Goal: Task Accomplishment & Management: Use online tool/utility

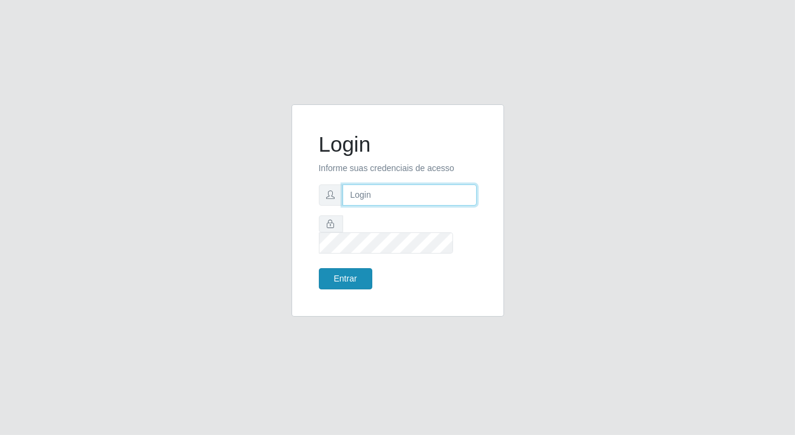
type input "[PERSON_NAME][EMAIL_ADDRESS][DOMAIN_NAME]"
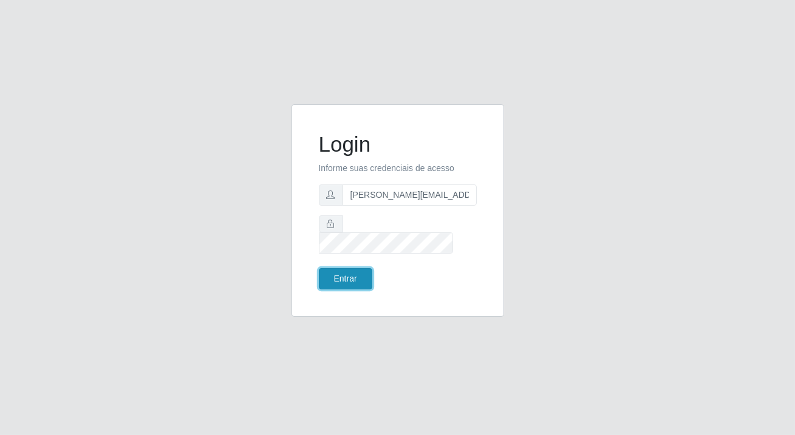
click at [335, 268] on button "Entrar" at bounding box center [345, 278] width 53 height 21
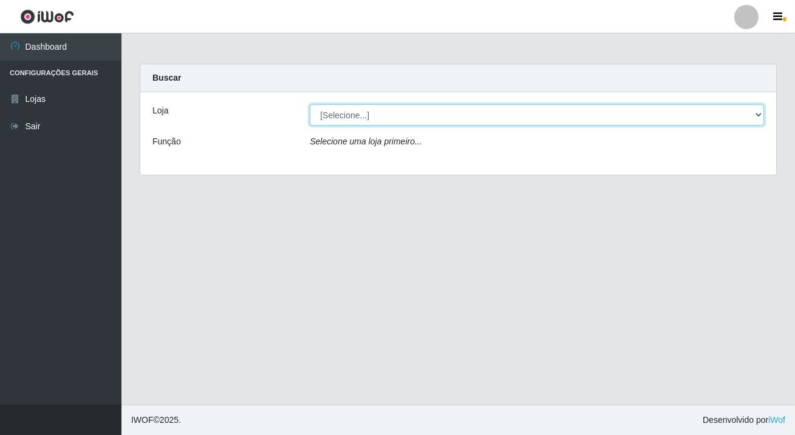
click at [369, 107] on select "[Selecione...] Rede Potiguar 2 - Macaíba" at bounding box center [537, 114] width 454 height 21
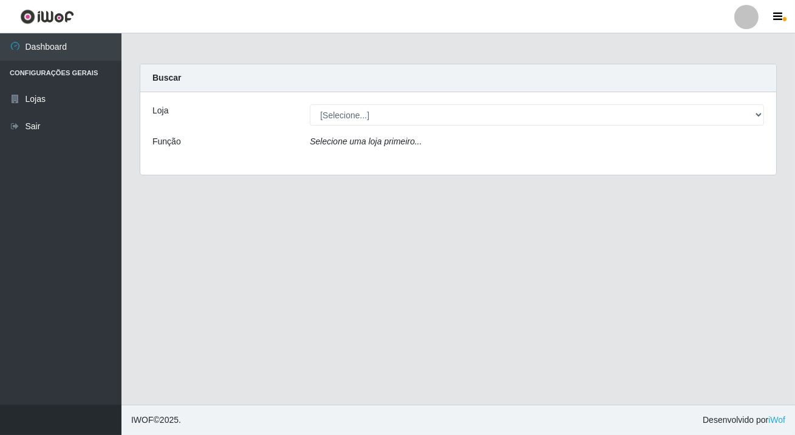
click at [366, 151] on div "Selecione uma loja primeiro..." at bounding box center [537, 144] width 472 height 18
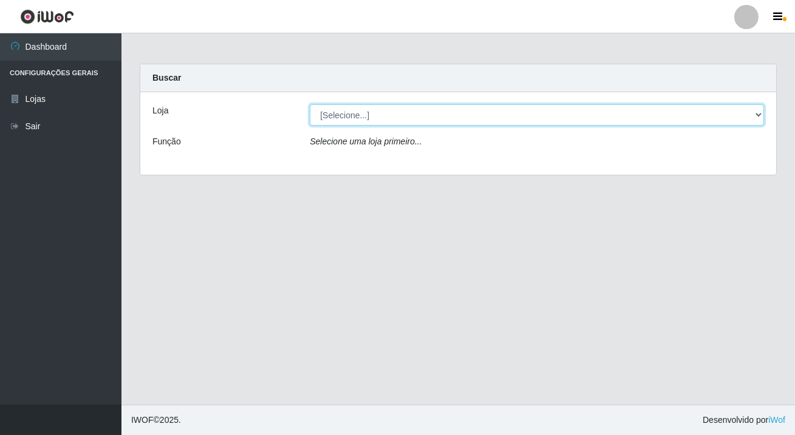
click at [363, 106] on select "[Selecione...] Rede Potiguar 2 - Macaíba" at bounding box center [537, 114] width 454 height 21
select select "101"
click at [310, 104] on select "[Selecione...] Rede Potiguar 2 - Macaíba" at bounding box center [537, 114] width 454 height 21
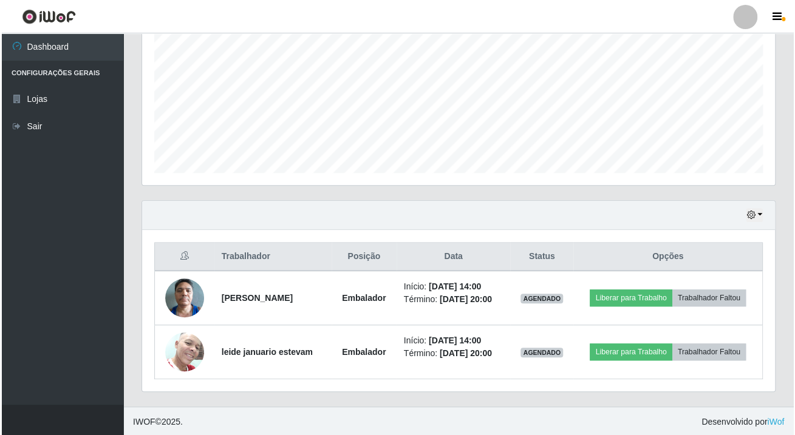
scroll to position [252, 632]
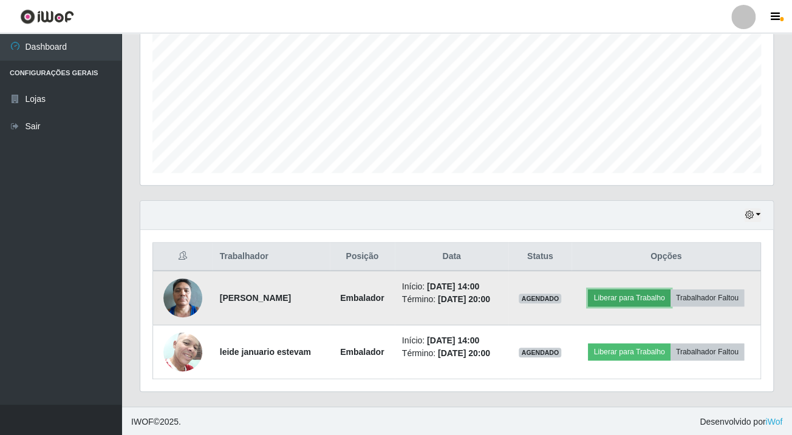
click at [663, 297] on button "Liberar para Trabalho" at bounding box center [629, 298] width 82 height 17
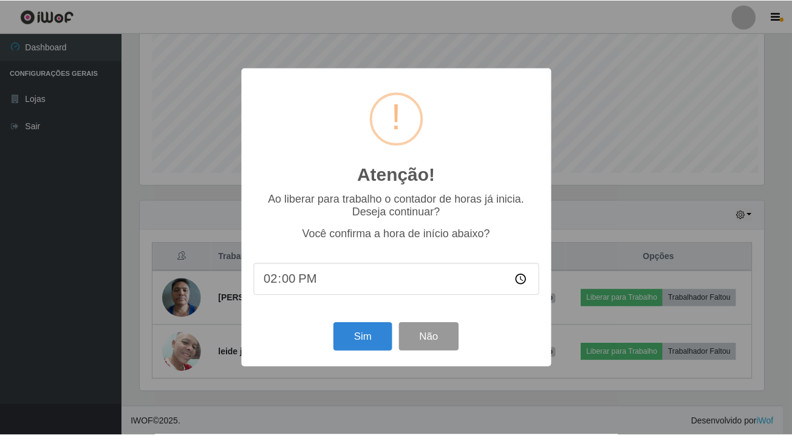
scroll to position [252, 626]
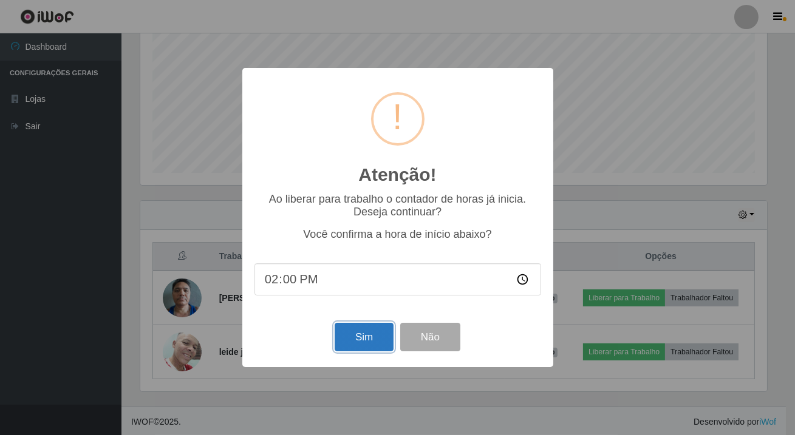
click at [349, 343] on button "Sim" at bounding box center [364, 337] width 59 height 29
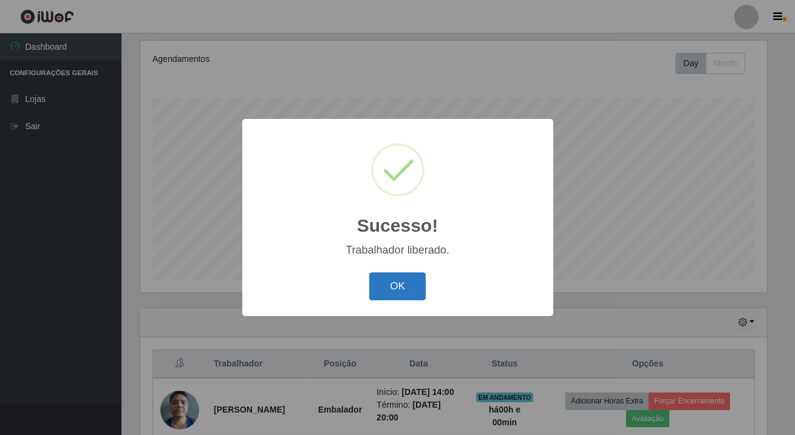
click at [390, 298] on button "OK" at bounding box center [397, 287] width 56 height 29
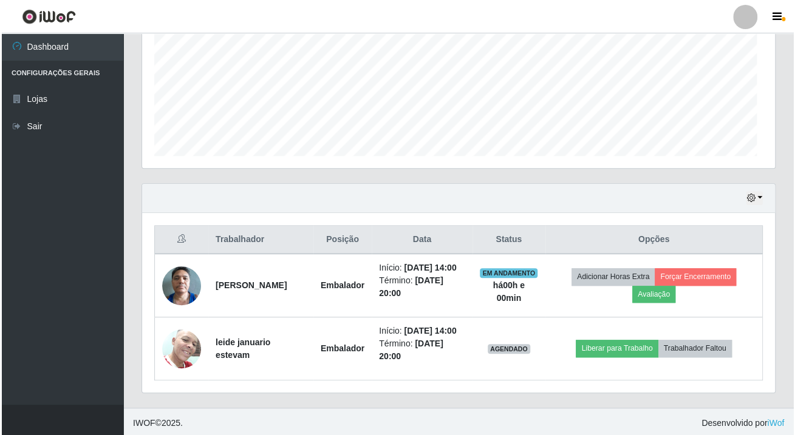
scroll to position [252, 632]
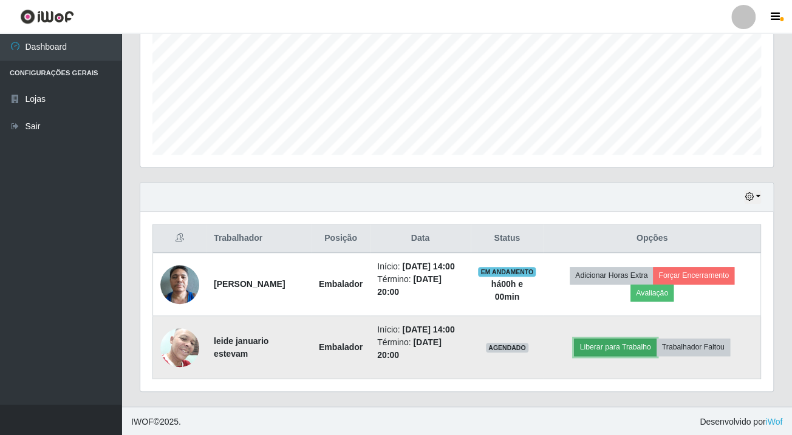
click at [619, 341] on button "Liberar para Trabalho" at bounding box center [615, 347] width 82 height 17
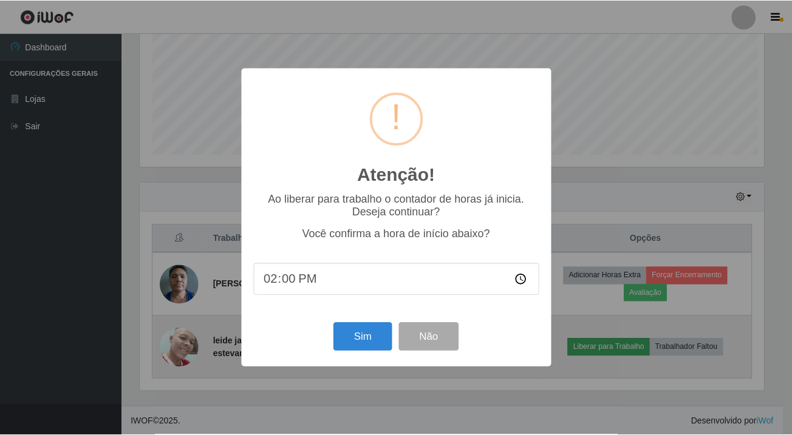
scroll to position [252, 626]
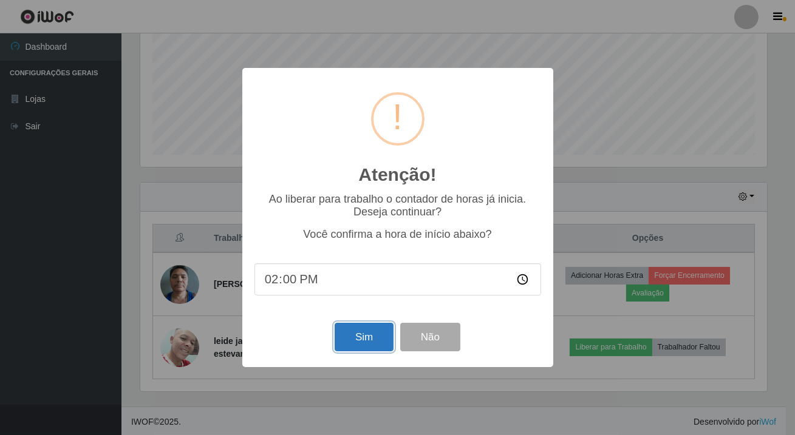
click at [365, 336] on button "Sim" at bounding box center [364, 337] width 59 height 29
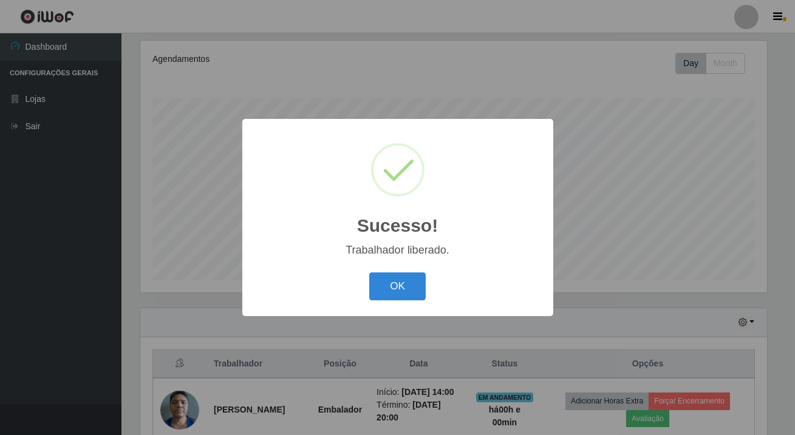
click at [392, 304] on div "OK Cancel" at bounding box center [397, 286] width 287 height 35
drag, startPoint x: 376, startPoint y: 284, endPoint x: 370, endPoint y: 285, distance: 6.2
click at [377, 284] on button "OK" at bounding box center [397, 287] width 56 height 29
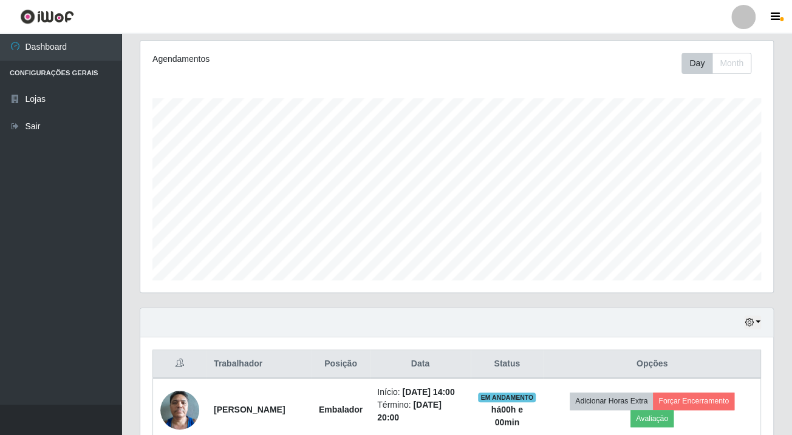
scroll to position [279, 0]
